Goal: Check status: Check status

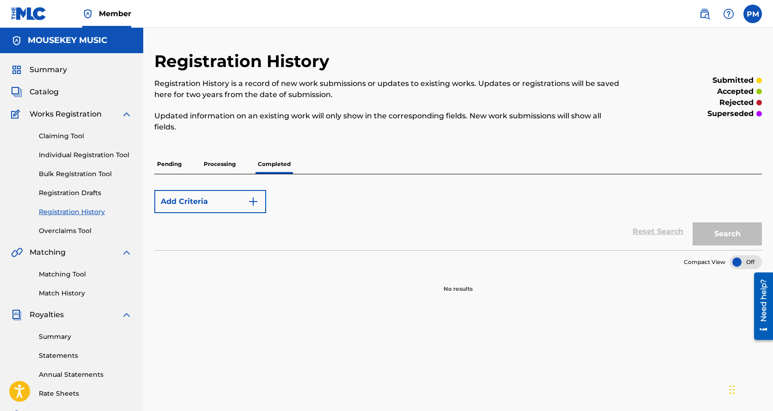
click at [173, 165] on p "Pending" at bounding box center [169, 163] width 30 height 19
click at [177, 166] on p "Pending" at bounding box center [169, 163] width 30 height 19
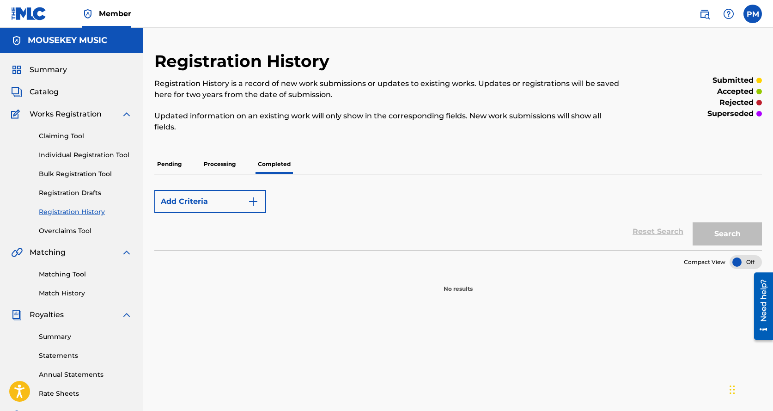
click at [230, 166] on p "Processing" at bounding box center [219, 163] width 37 height 19
click at [168, 164] on p "Pending" at bounding box center [169, 163] width 30 height 19
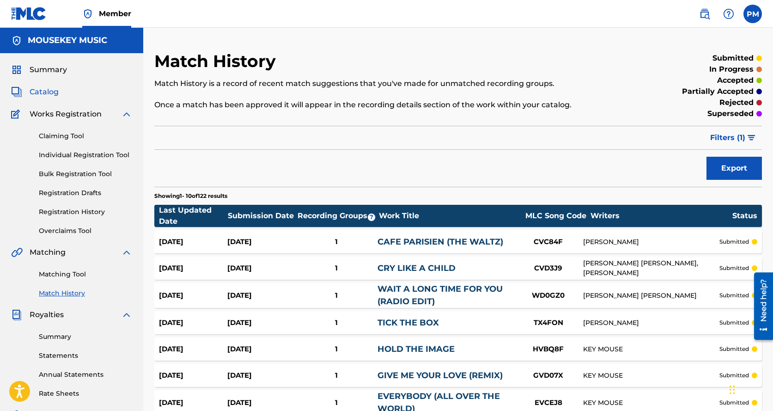
click at [46, 88] on span "Catalog" at bounding box center [44, 91] width 29 height 11
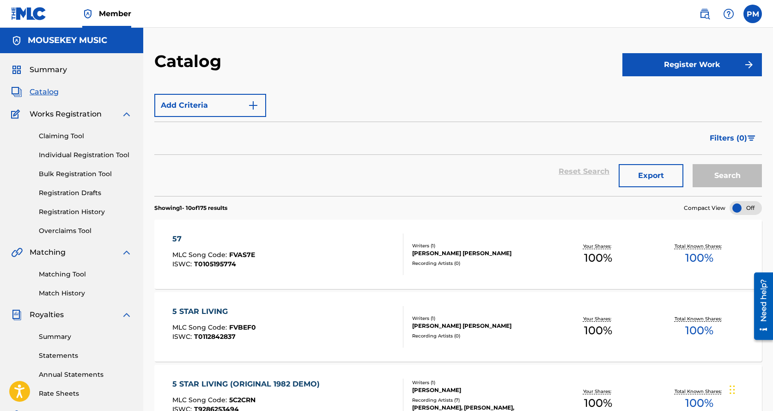
click at [196, 134] on div "Filters ( 0 )" at bounding box center [457, 137] width 607 height 33
click at [316, 114] on div "Add Criteria" at bounding box center [457, 105] width 607 height 23
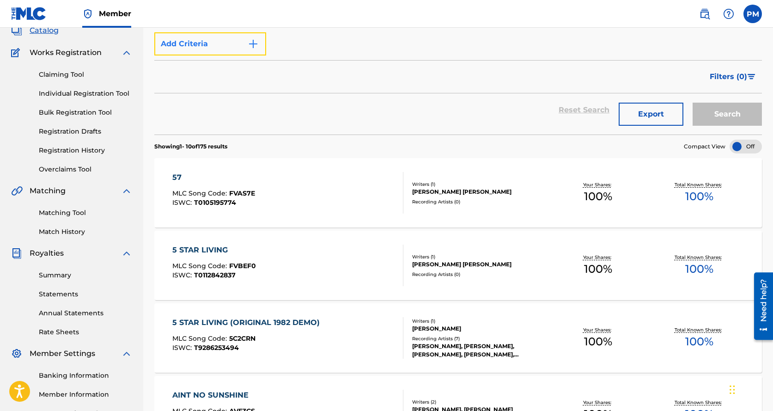
click at [226, 46] on button "Add Criteria" at bounding box center [210, 43] width 112 height 23
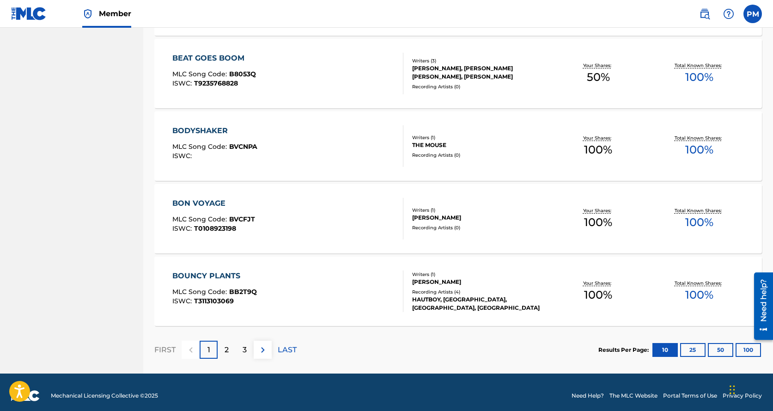
scroll to position [623, 0]
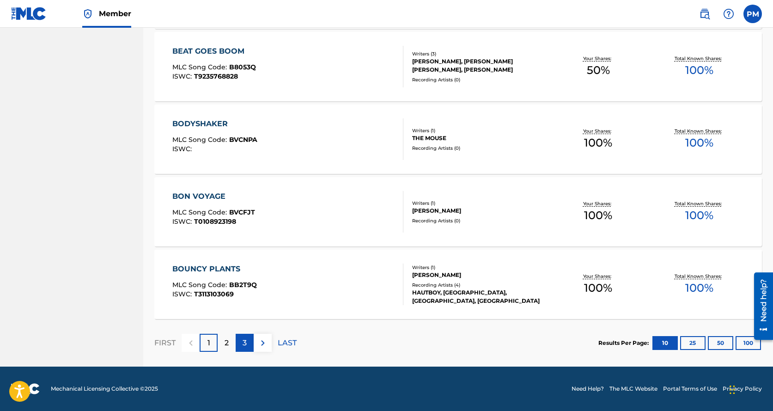
click at [242, 340] on div "3" at bounding box center [245, 342] width 18 height 18
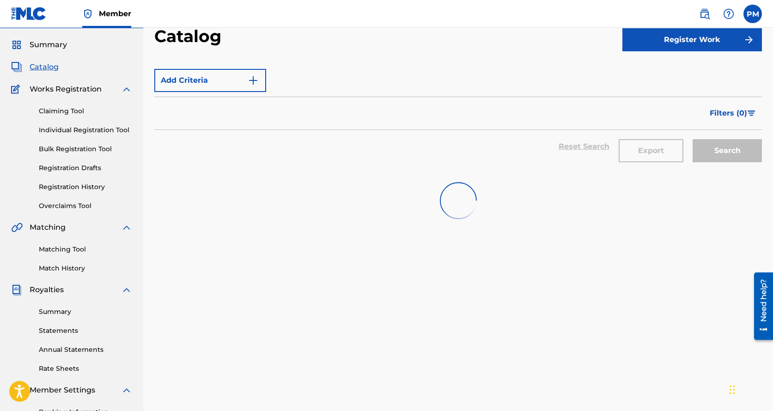
scroll to position [0, 0]
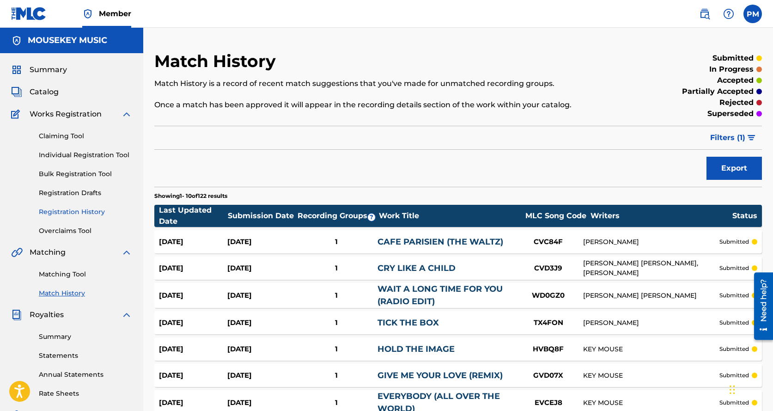
click at [73, 209] on link "Registration History" at bounding box center [85, 212] width 93 height 10
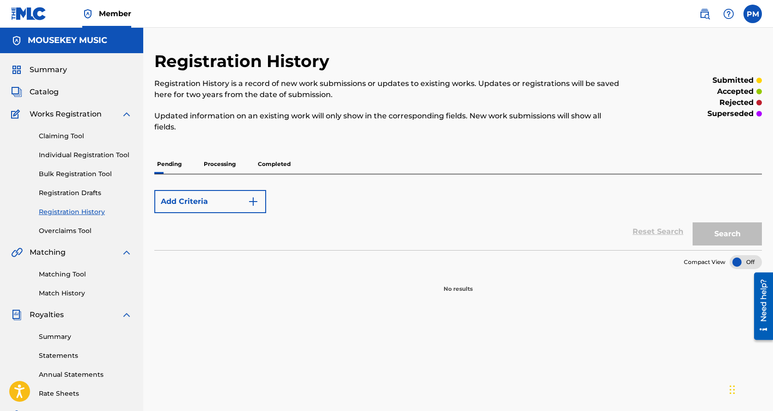
click at [210, 163] on p "Processing" at bounding box center [219, 163] width 37 height 19
click at [278, 165] on p "Completed" at bounding box center [274, 163] width 38 height 19
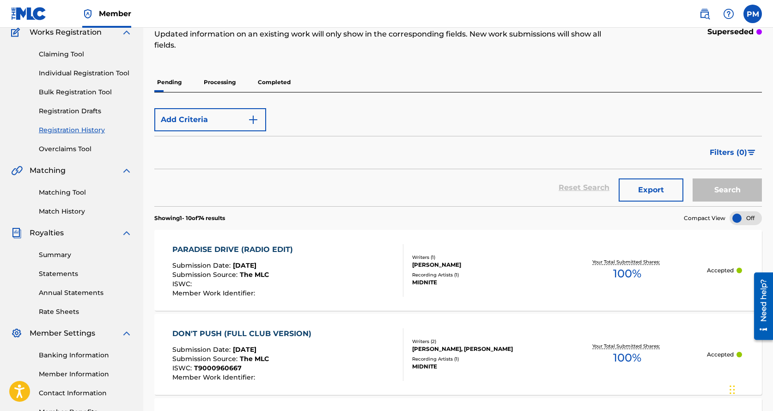
scroll to position [92, 0]
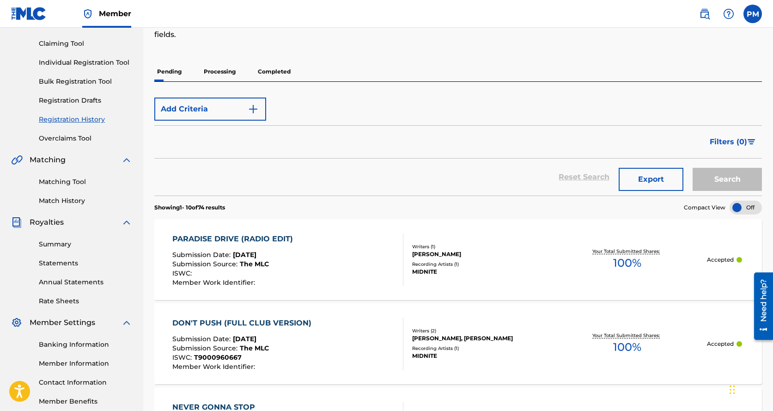
click at [223, 72] on p "Processing" at bounding box center [219, 71] width 37 height 19
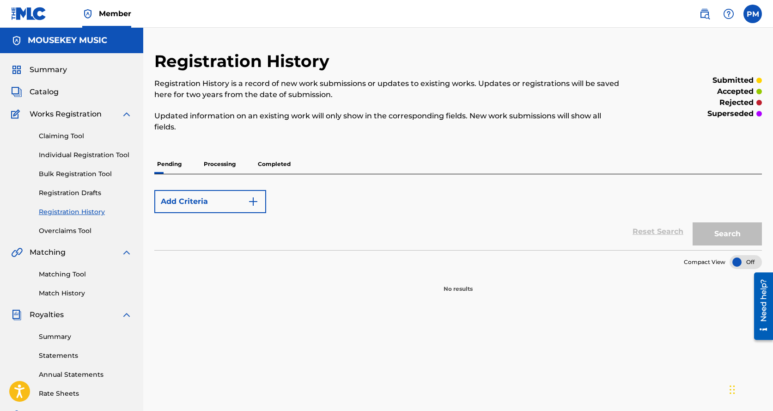
click at [175, 162] on p "Pending" at bounding box center [169, 163] width 30 height 19
click at [266, 163] on p "Completed" at bounding box center [274, 163] width 38 height 19
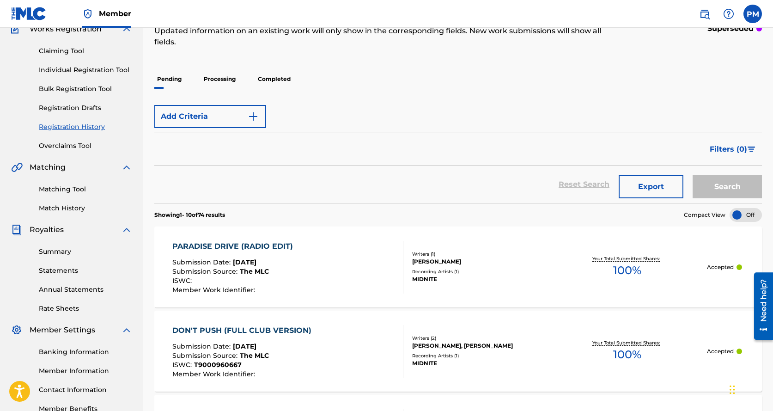
scroll to position [92, 0]
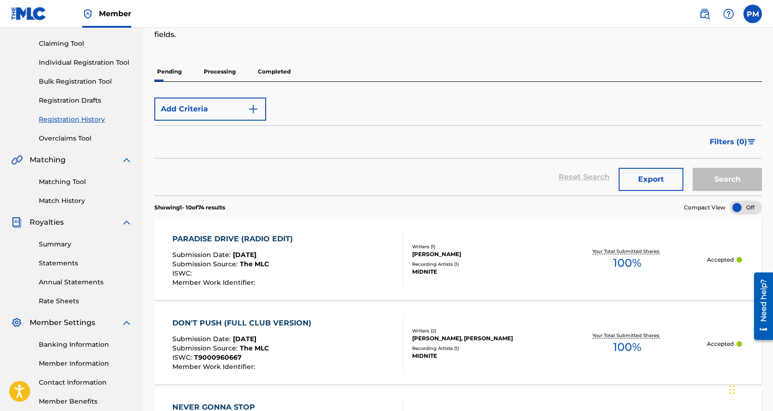
click at [225, 236] on div "PARADISE DRIVE (RADIO EDIT)" at bounding box center [234, 238] width 125 height 11
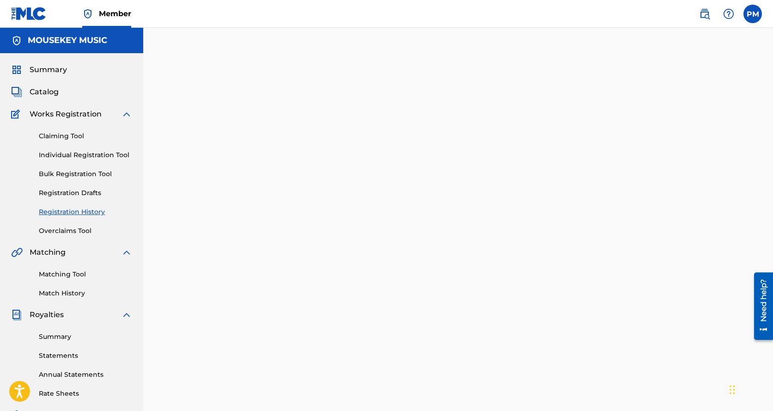
click at [225, 236] on div at bounding box center [457, 280] width 629 height 459
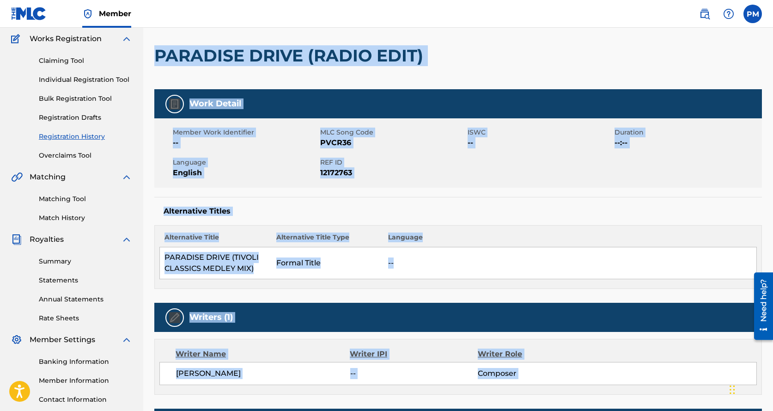
scroll to position [92, 0]
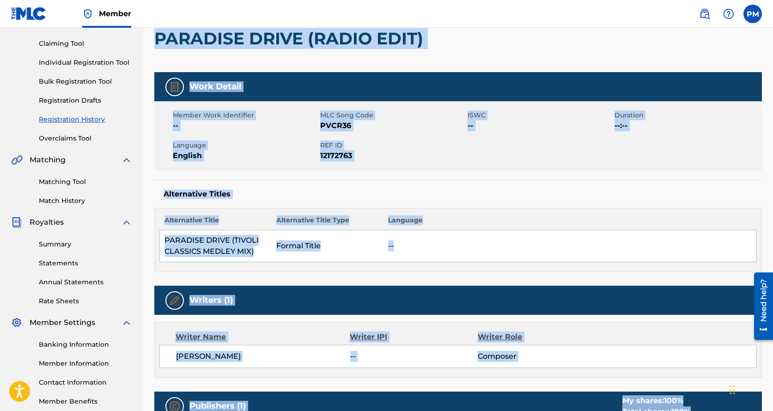
click at [263, 265] on div "Alternative Title Alternative Title Type Language PARADISE DRIVE (TIVOLI CLASSI…" at bounding box center [457, 240] width 607 height 64
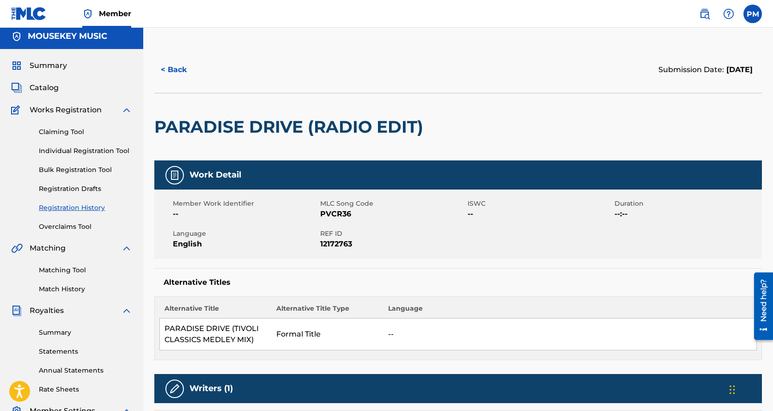
scroll to position [0, 0]
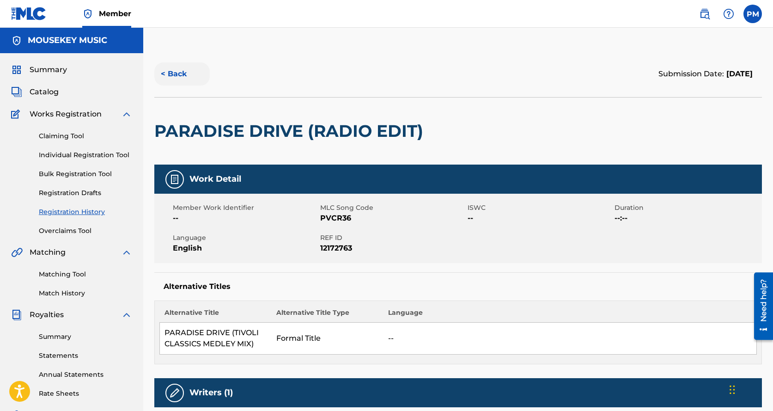
click at [169, 72] on button "< Back" at bounding box center [181, 73] width 55 height 23
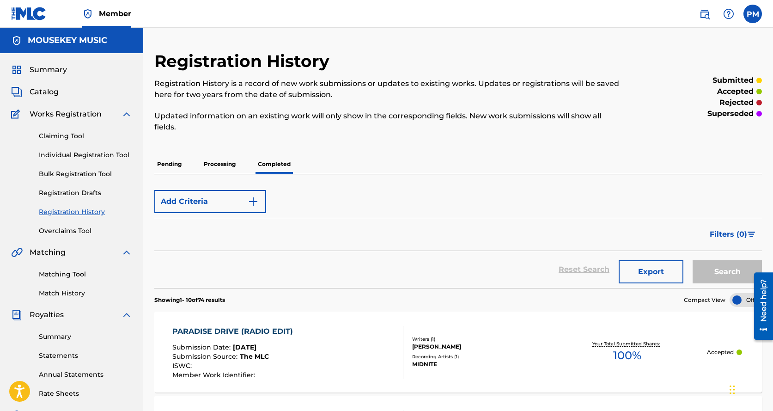
scroll to position [92, 0]
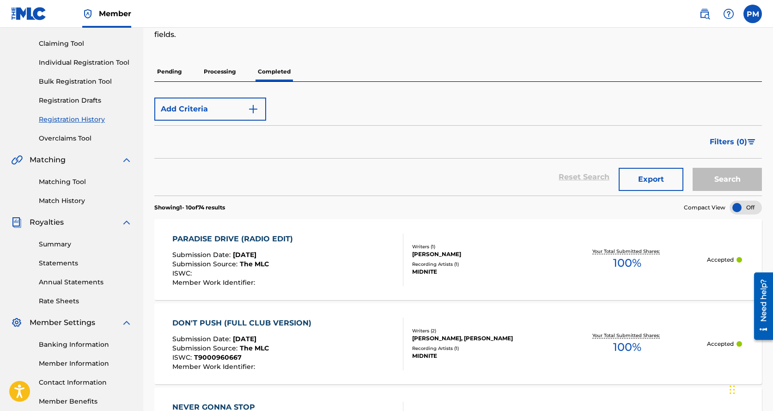
click at [199, 318] on div "DON'T PUSH (FULL CLUB VERSION)" at bounding box center [244, 322] width 144 height 11
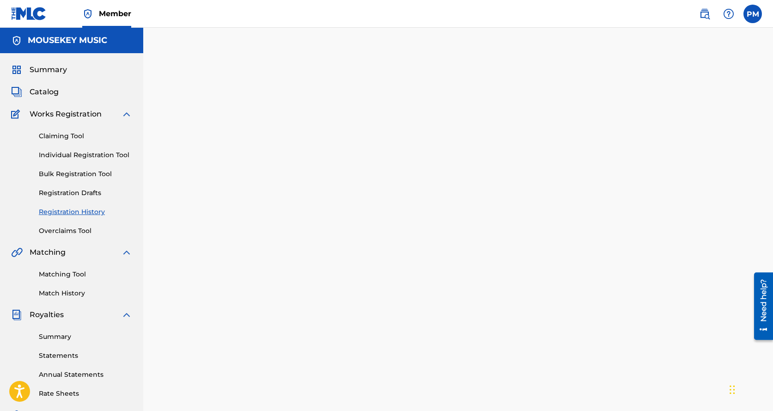
click at [199, 319] on div at bounding box center [457, 280] width 629 height 459
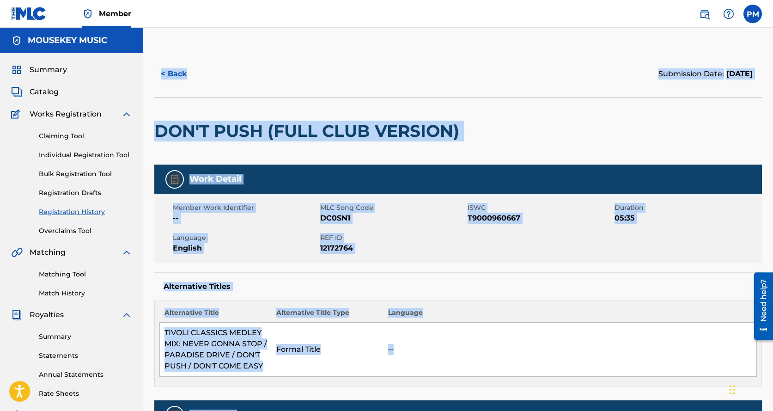
click at [240, 282] on h5 "Alternative Titles" at bounding box center [457, 286] width 589 height 9
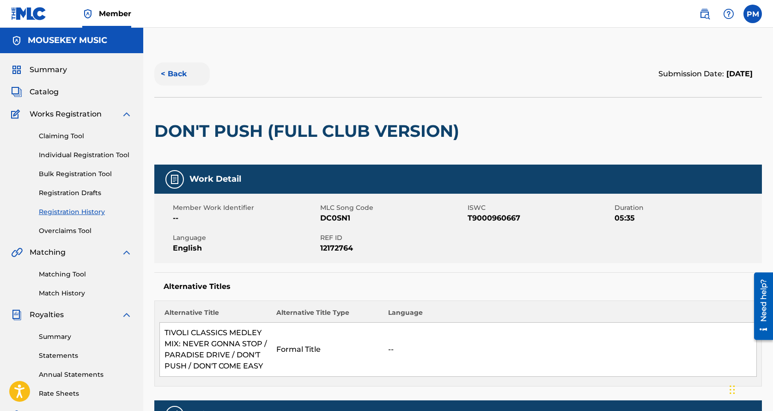
click at [178, 74] on button "< Back" at bounding box center [181, 73] width 55 height 23
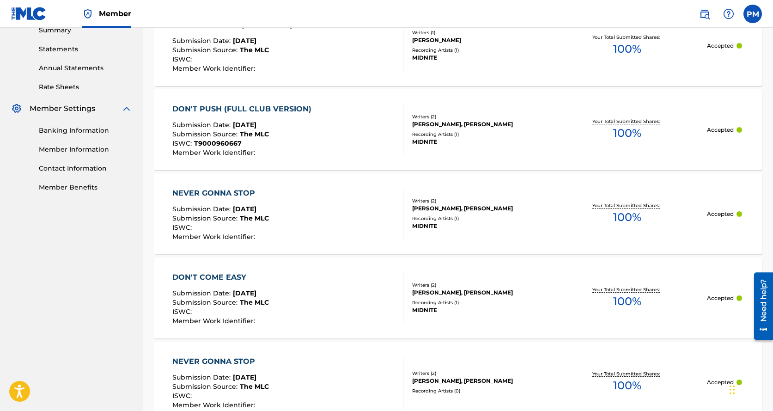
scroll to position [308, 0]
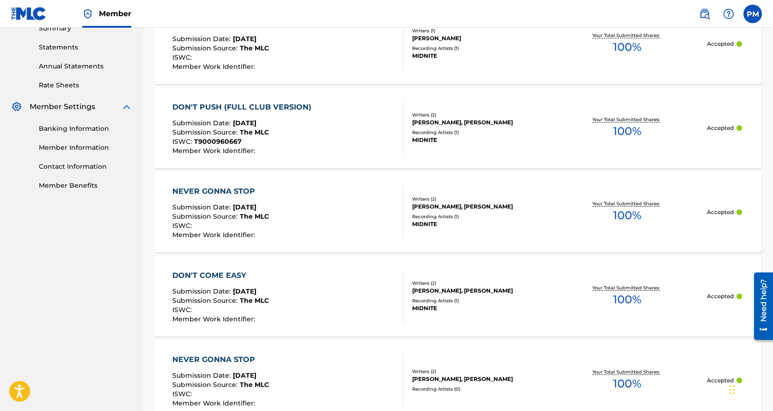
click at [217, 221] on div "Submission Source : The MLC" at bounding box center [220, 217] width 97 height 9
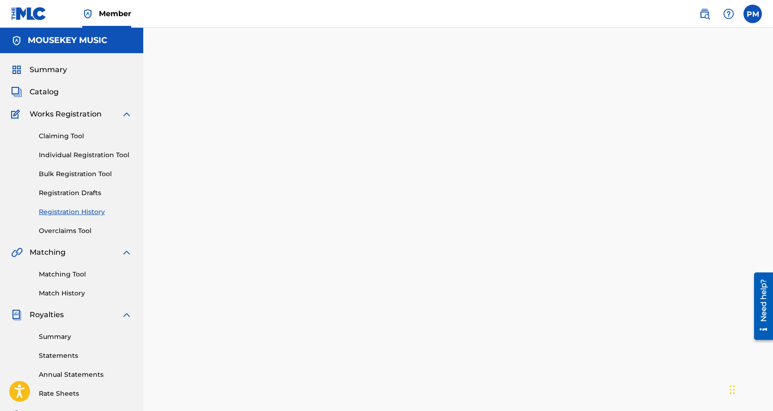
click at [217, 221] on div at bounding box center [457, 280] width 629 height 459
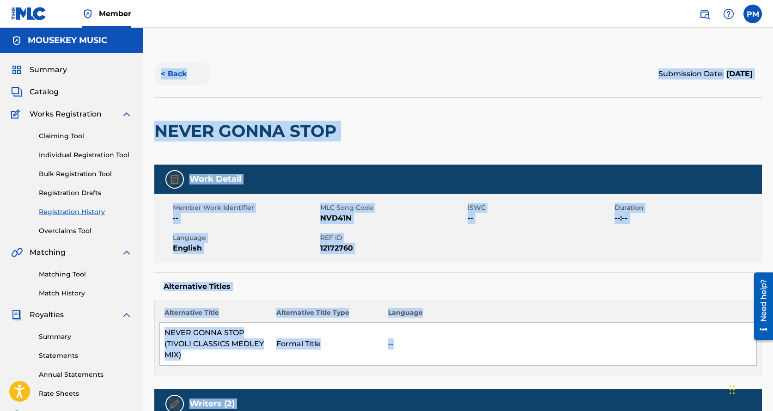
click at [169, 77] on button "< Back" at bounding box center [181, 73] width 55 height 23
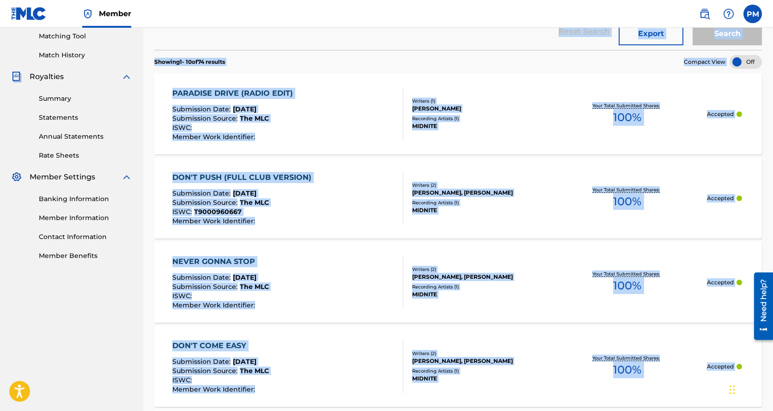
scroll to position [297, 0]
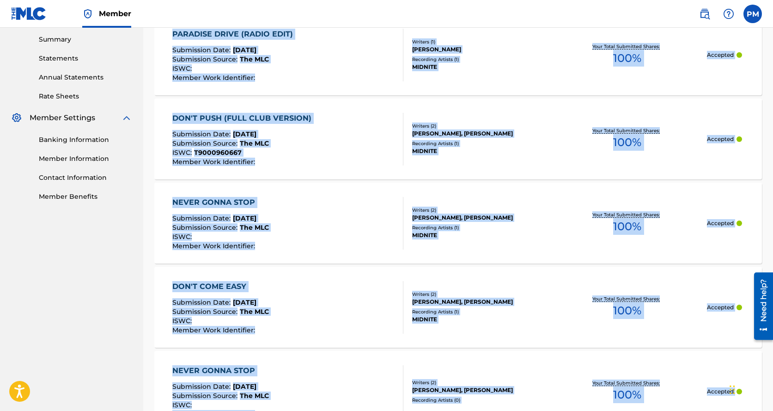
click at [221, 297] on div "DON'T COME EASY Submission Date : [DATE] Submission Source : The MLC ISWC : Mem…" at bounding box center [220, 307] width 97 height 53
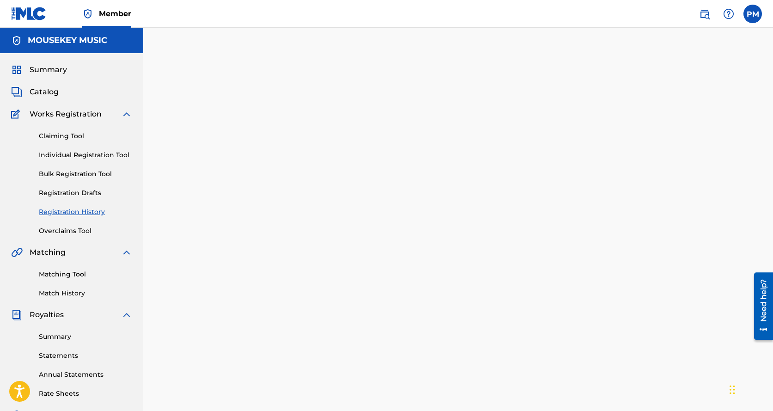
click at [221, 297] on div at bounding box center [457, 280] width 629 height 459
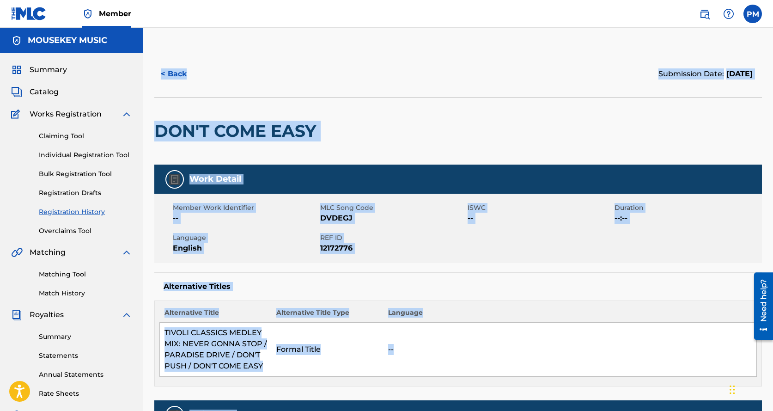
click at [246, 249] on span "English" at bounding box center [245, 247] width 145 height 11
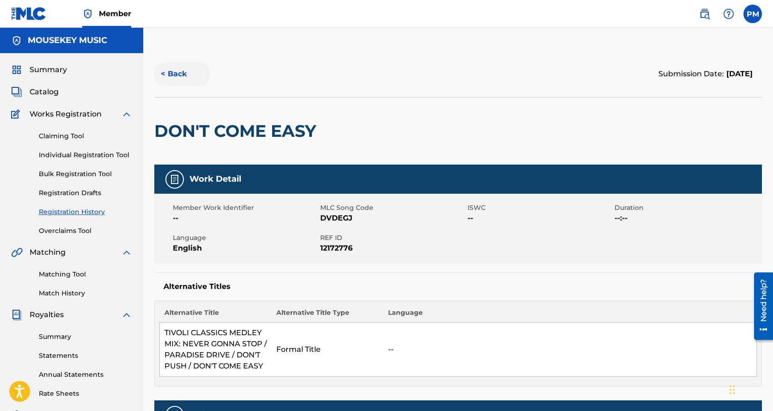
click at [175, 73] on button "< Back" at bounding box center [181, 73] width 55 height 23
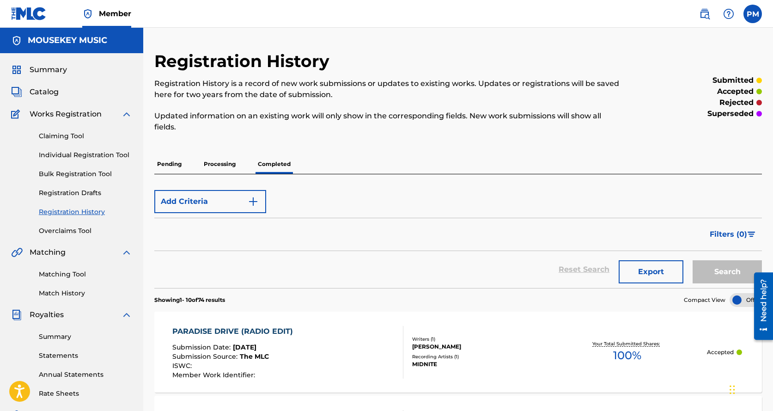
scroll to position [143, 0]
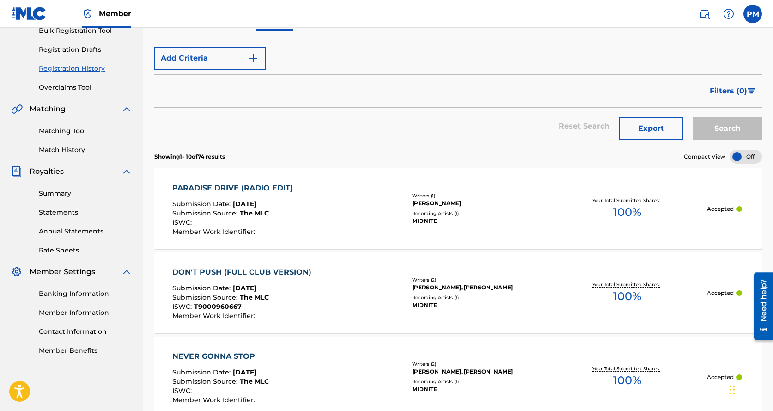
click at [217, 189] on div "PARADISE DRIVE (RADIO EDIT)" at bounding box center [234, 187] width 125 height 11
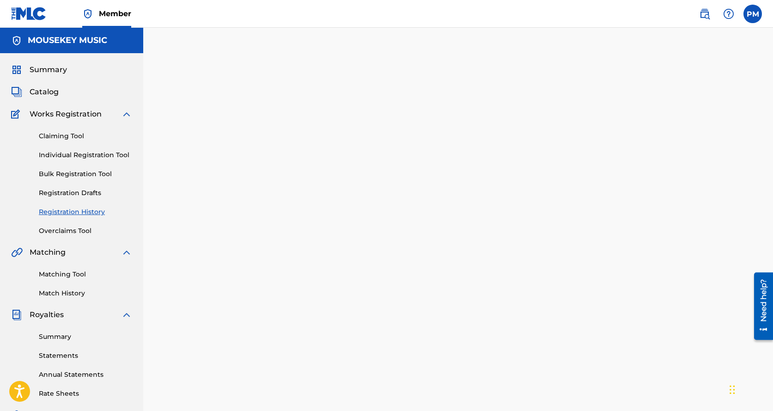
click at [217, 189] on div at bounding box center [457, 280] width 629 height 459
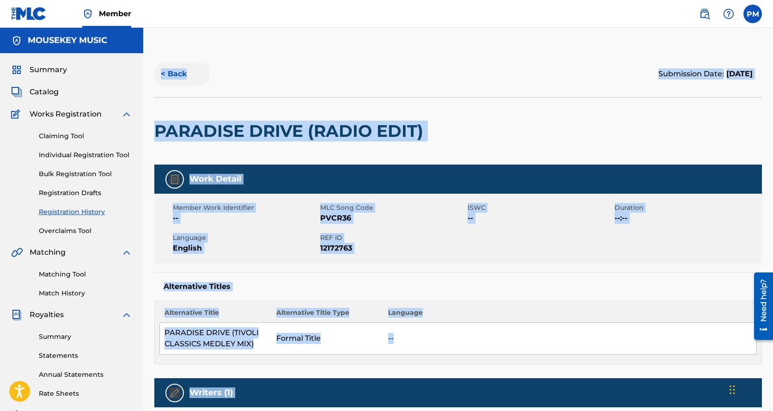
click at [169, 78] on button "< Back" at bounding box center [181, 73] width 55 height 23
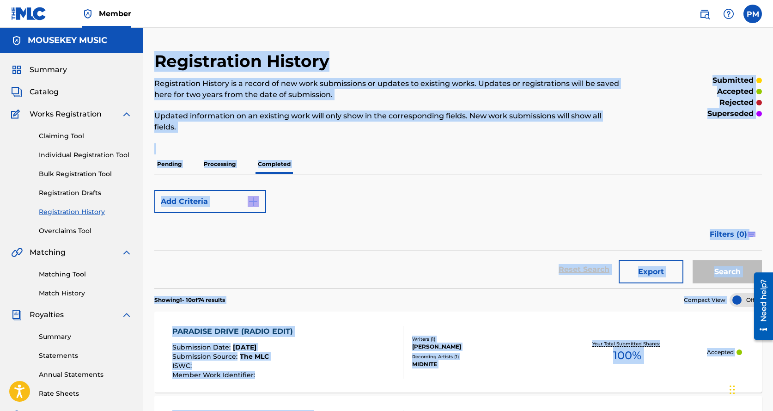
scroll to position [143, 0]
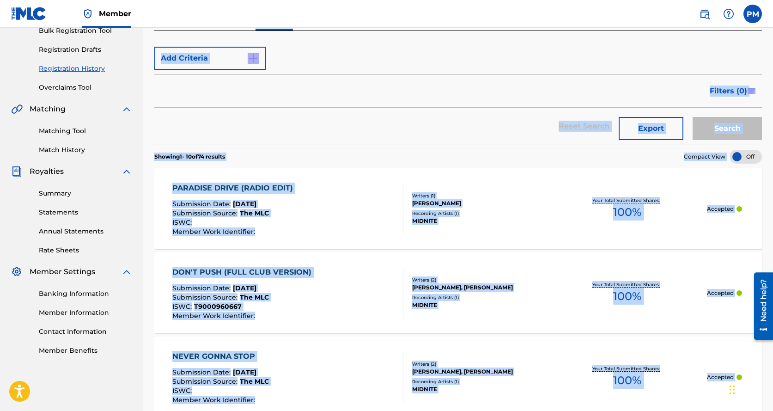
click at [213, 274] on div "DON'T PUSH (FULL CLUB VERSION)" at bounding box center [244, 271] width 144 height 11
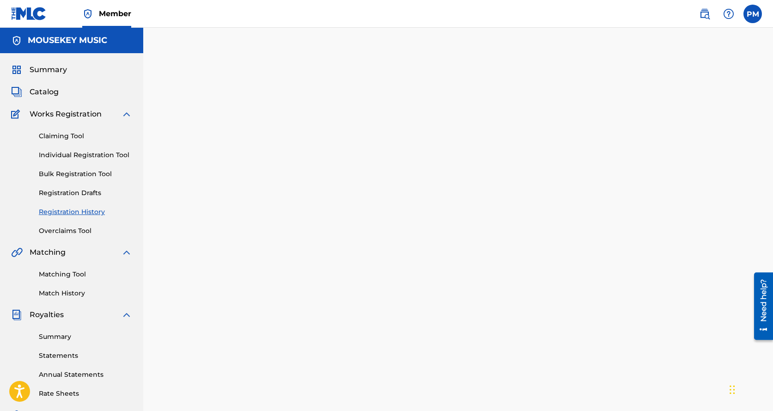
click at [213, 274] on div at bounding box center [457, 280] width 629 height 459
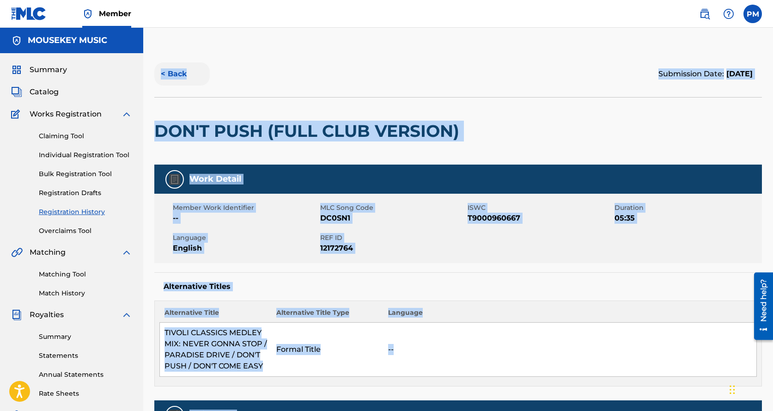
click at [180, 73] on button "< Back" at bounding box center [181, 73] width 55 height 23
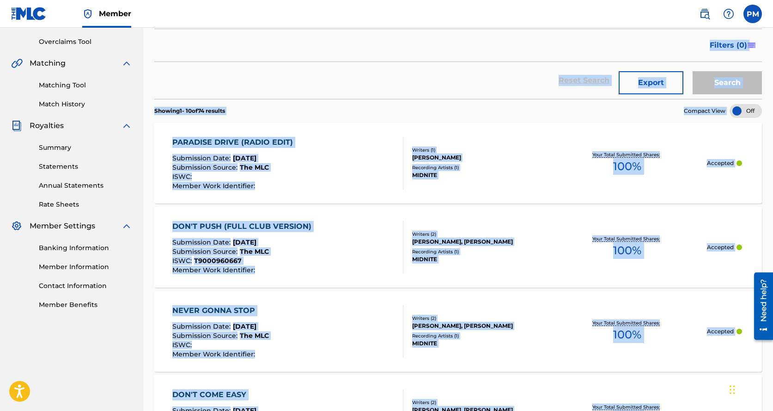
scroll to position [205, 0]
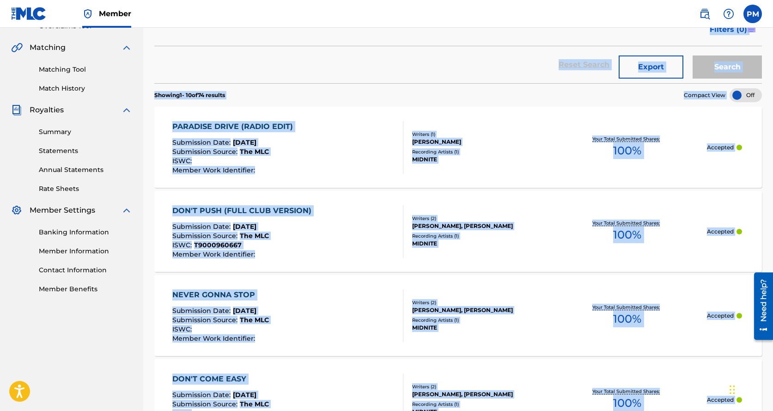
click at [208, 306] on span "Submission Date :" at bounding box center [202, 310] width 60 height 8
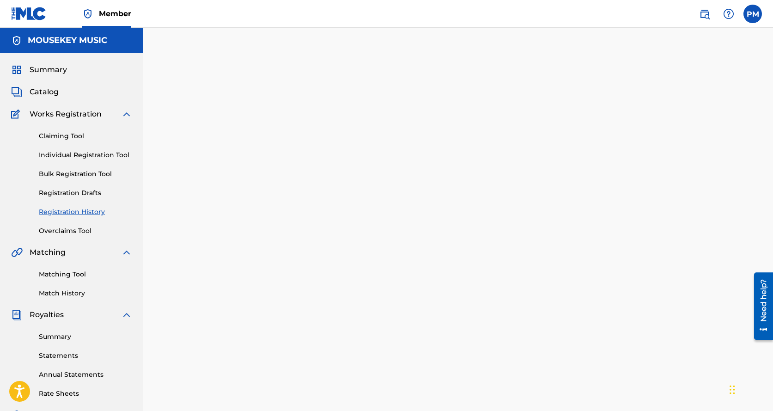
click at [208, 306] on div at bounding box center [457, 280] width 629 height 459
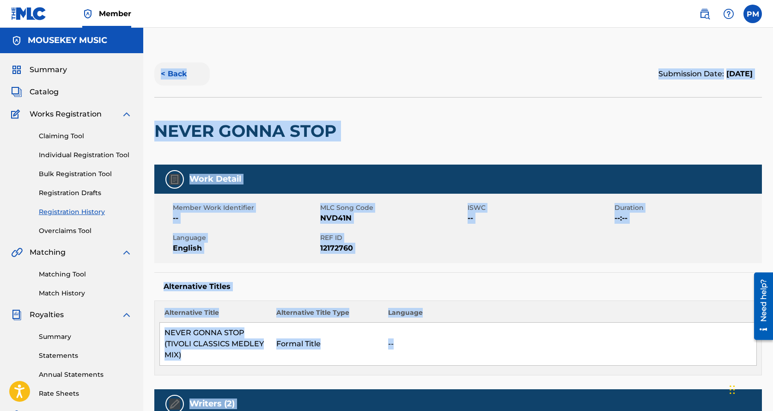
click at [175, 72] on button "< Back" at bounding box center [181, 73] width 55 height 23
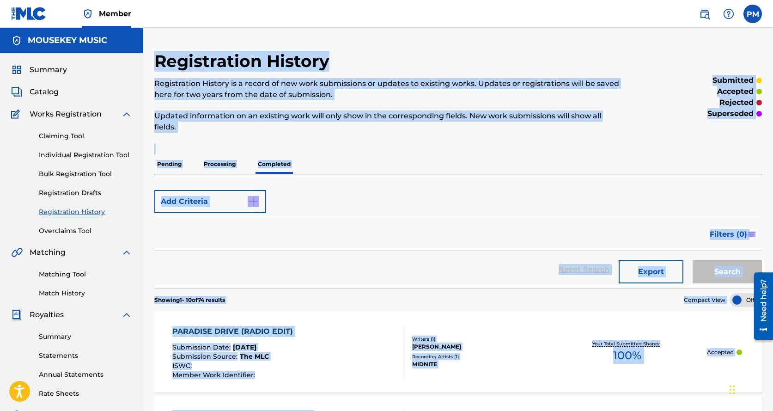
scroll to position [143, 0]
